Goal: Information Seeking & Learning: Understand process/instructions

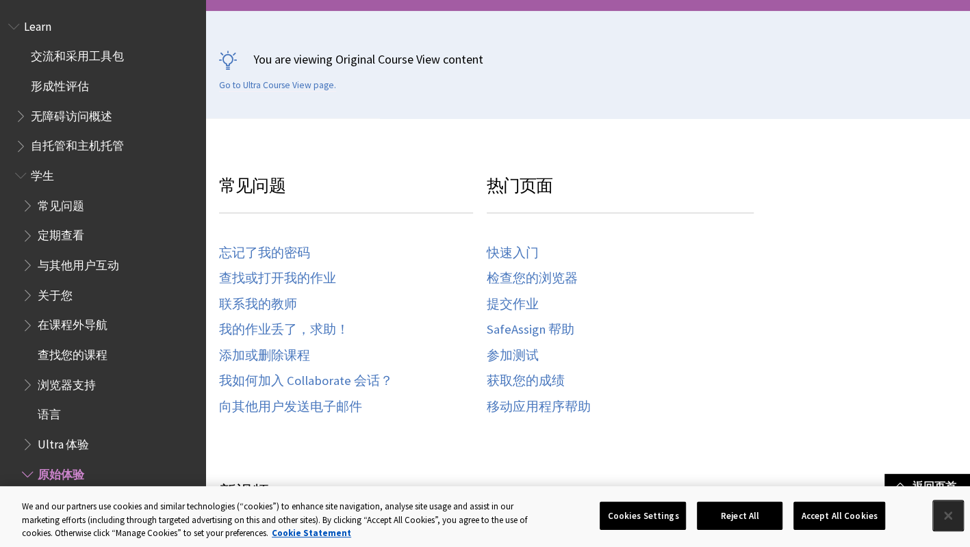
click at [945, 513] on button "Close" at bounding box center [948, 516] width 30 height 30
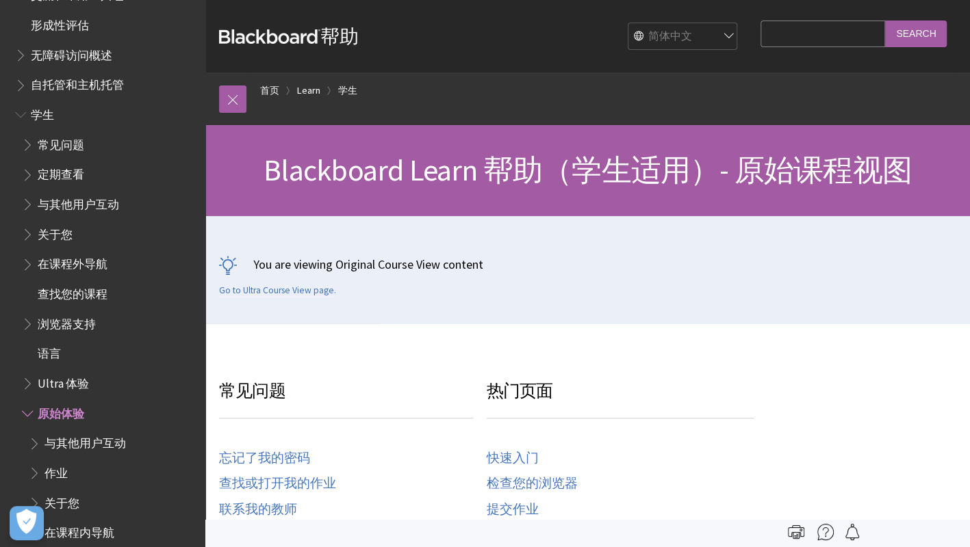
scroll to position [137, 0]
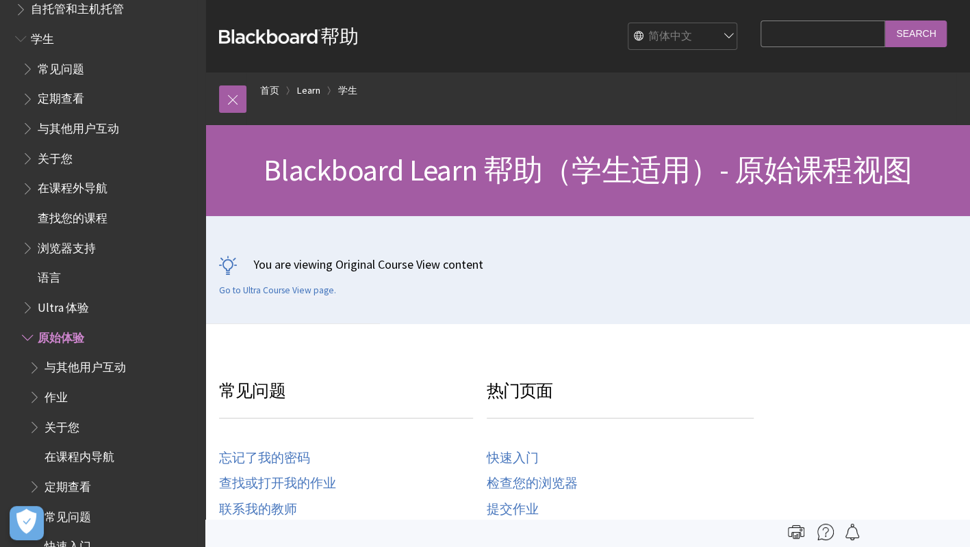
click at [22, 41] on span "Book outline for Blackboard Learn Help" at bounding box center [22, 35] width 14 height 17
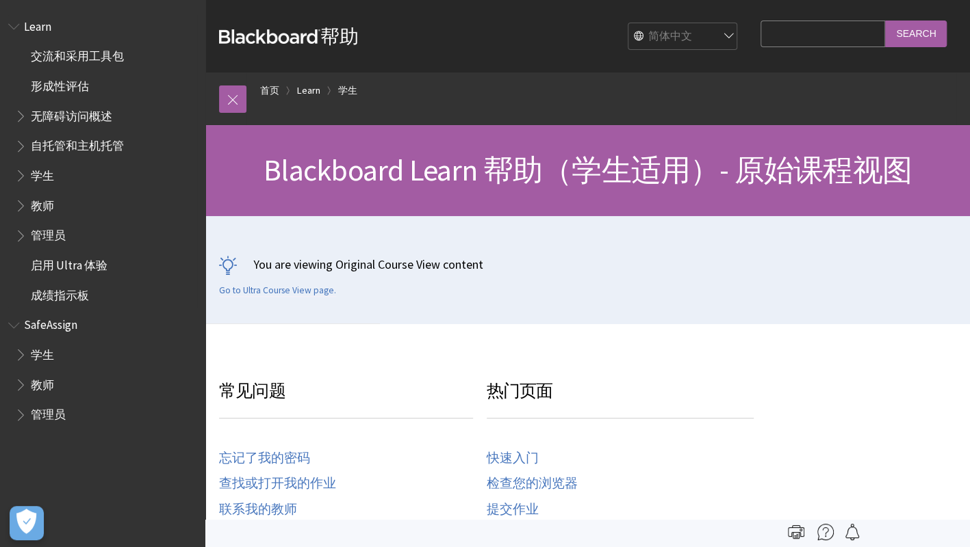
scroll to position [0, 0]
drag, startPoint x: 24, startPoint y: 209, endPoint x: 30, endPoint y: 204, distance: 8.2
click at [29, 205] on span "Book outline for Blackboard Learn Help" at bounding box center [22, 202] width 14 height 17
click at [54, 206] on span "教师" at bounding box center [106, 205] width 182 height 23
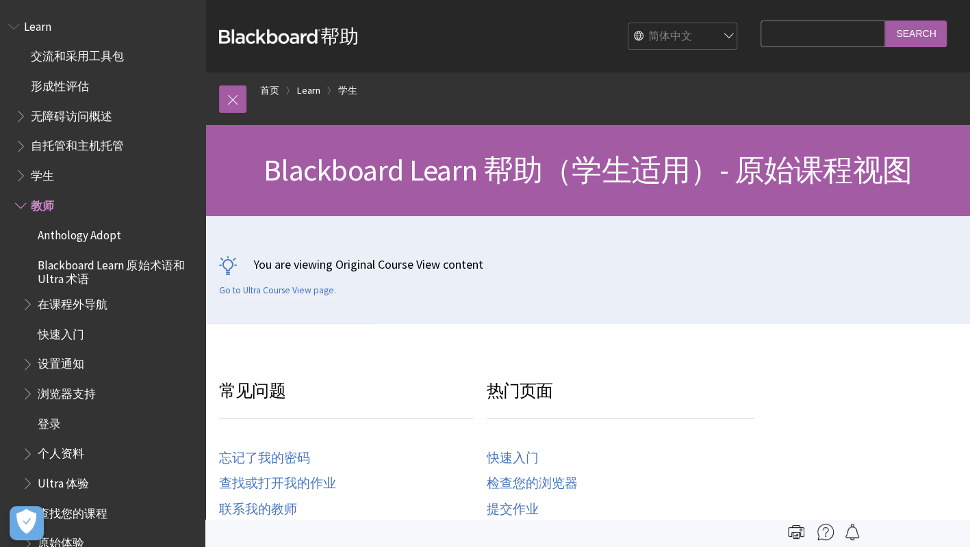
scroll to position [68, 0]
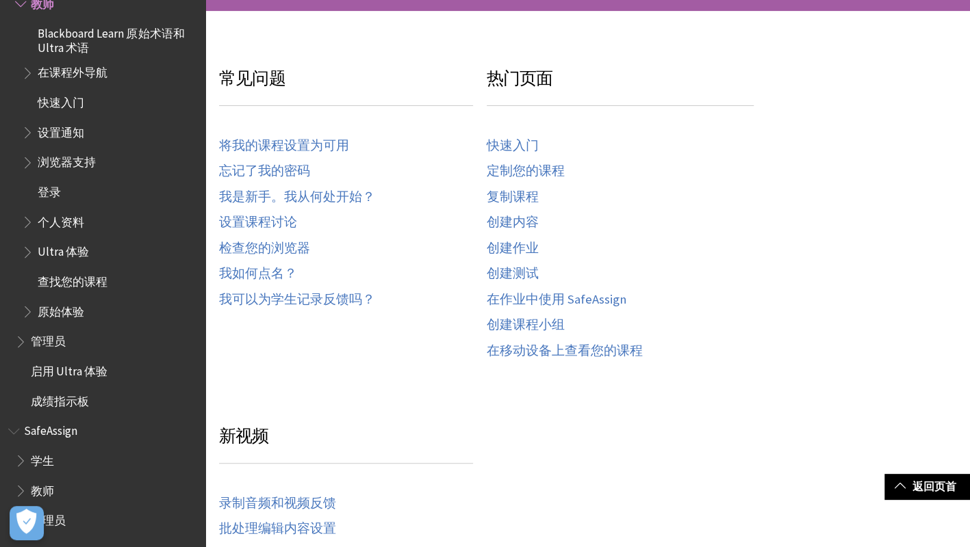
scroll to position [133, 0]
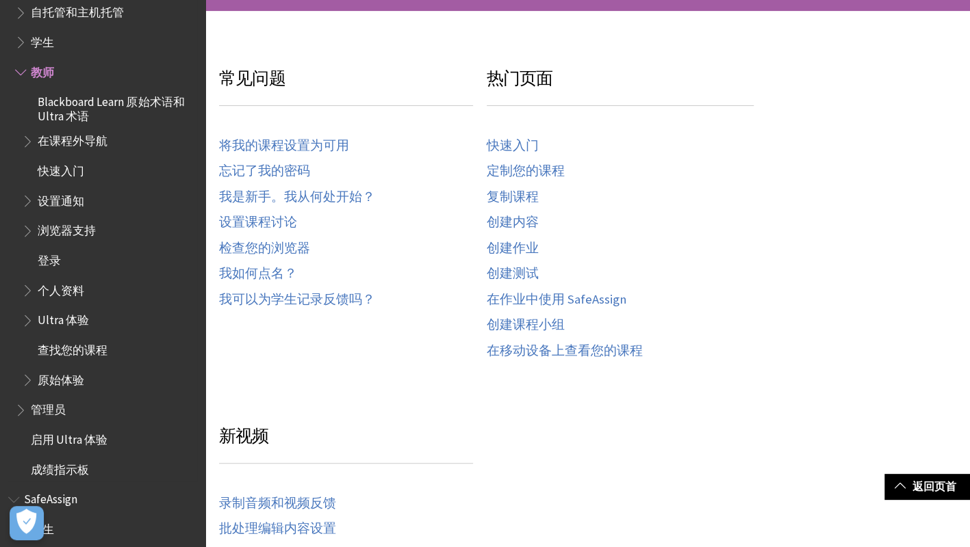
click at [27, 201] on span "Book outline for Blackboard Learn Help" at bounding box center [29, 198] width 14 height 17
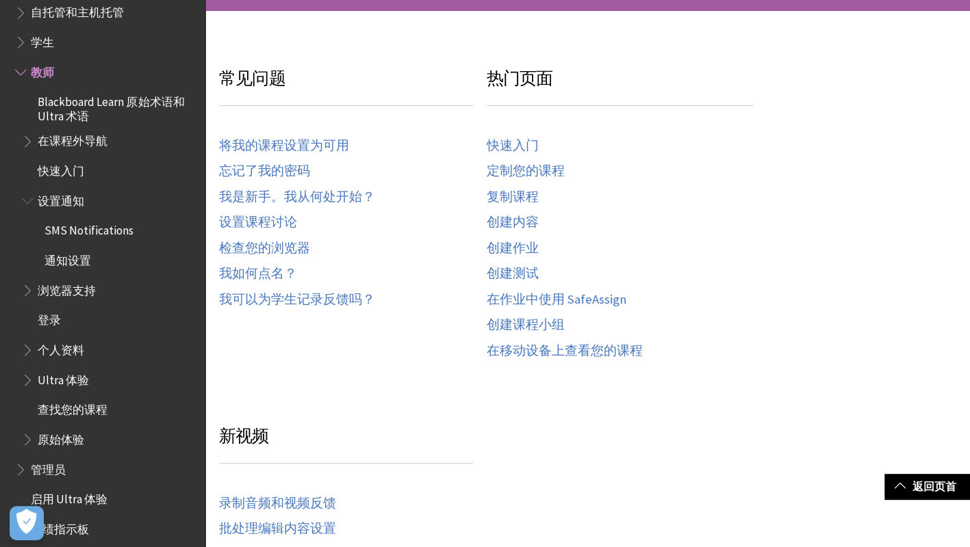
click at [27, 201] on span "Book outline for Blackboard Learn Help" at bounding box center [29, 198] width 14 height 17
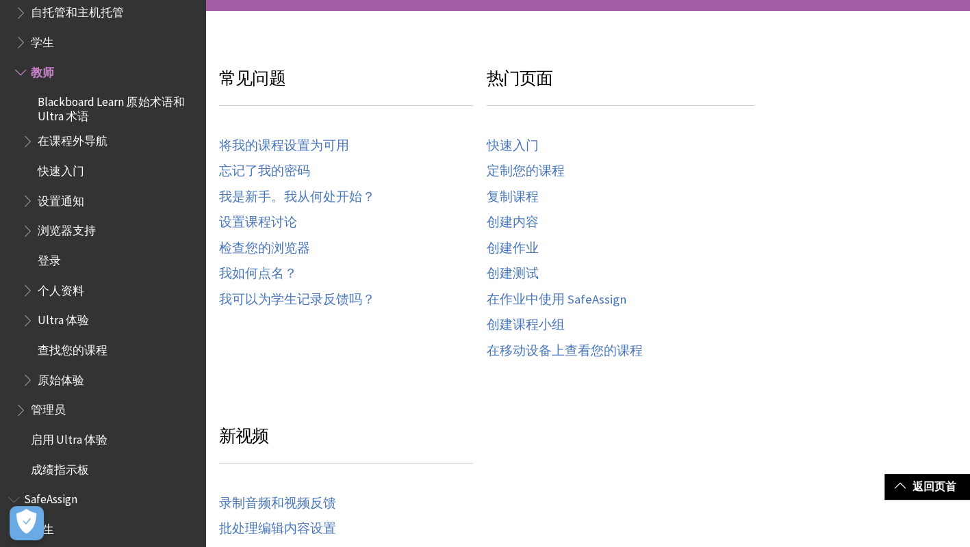
click at [28, 322] on span "Book outline for Blackboard Learn Help" at bounding box center [29, 317] width 14 height 17
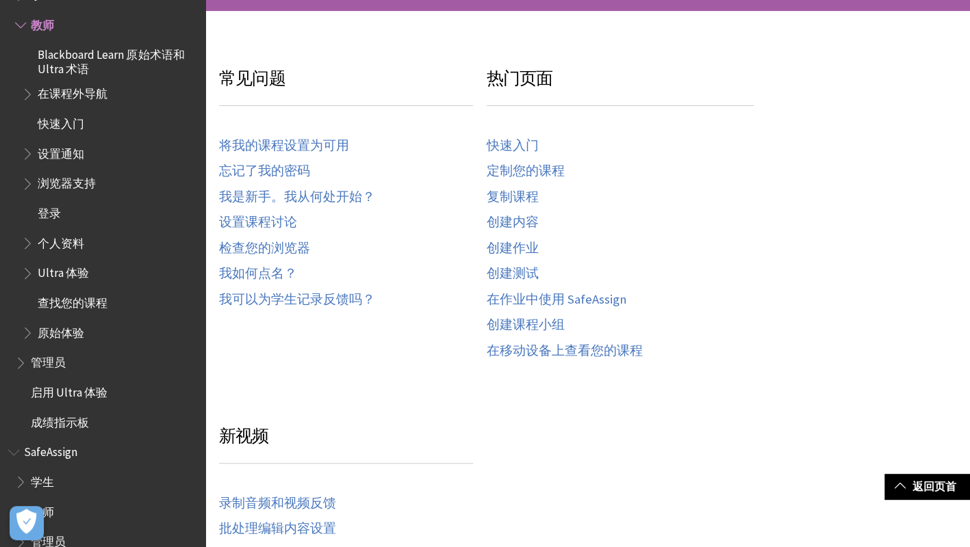
scroll to position [202, 0]
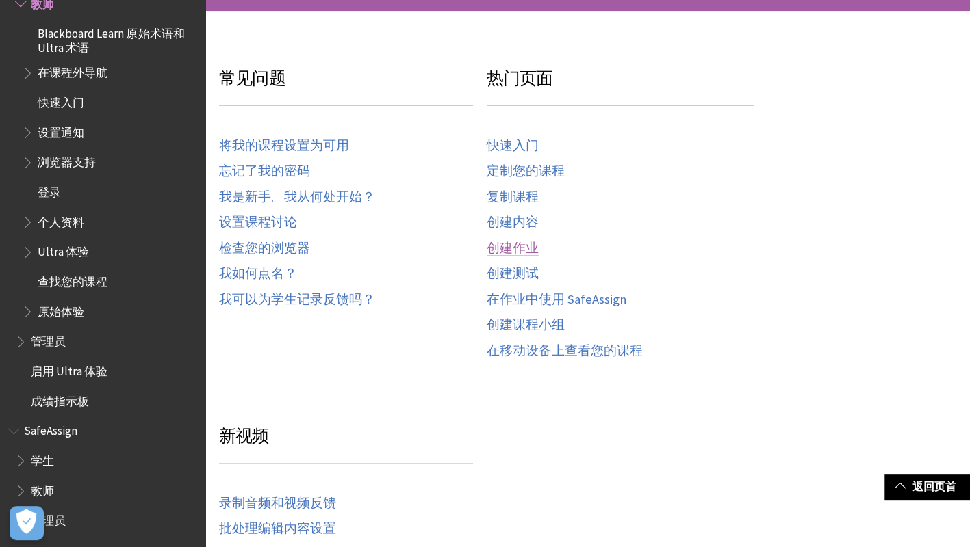
click at [521, 244] on link "创建作业" at bounding box center [513, 249] width 52 height 16
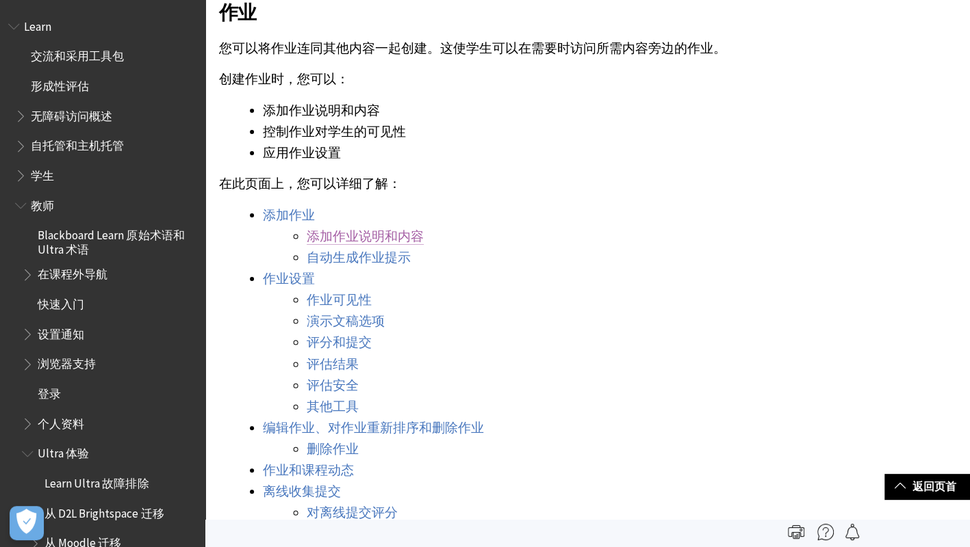
scroll to position [479, 0]
click at [354, 345] on link "评分和提交" at bounding box center [339, 343] width 65 height 16
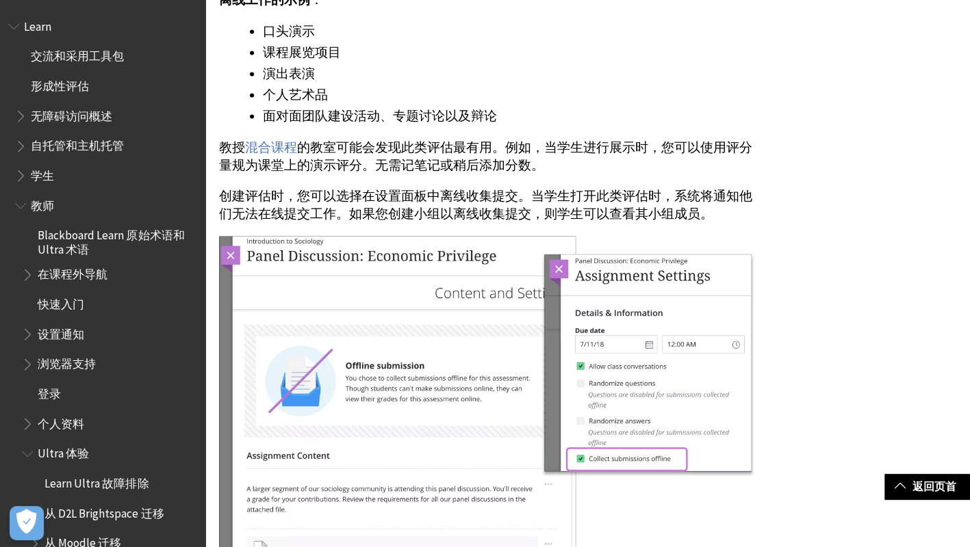
scroll to position [10035, 0]
